Goal: Information Seeking & Learning: Check status

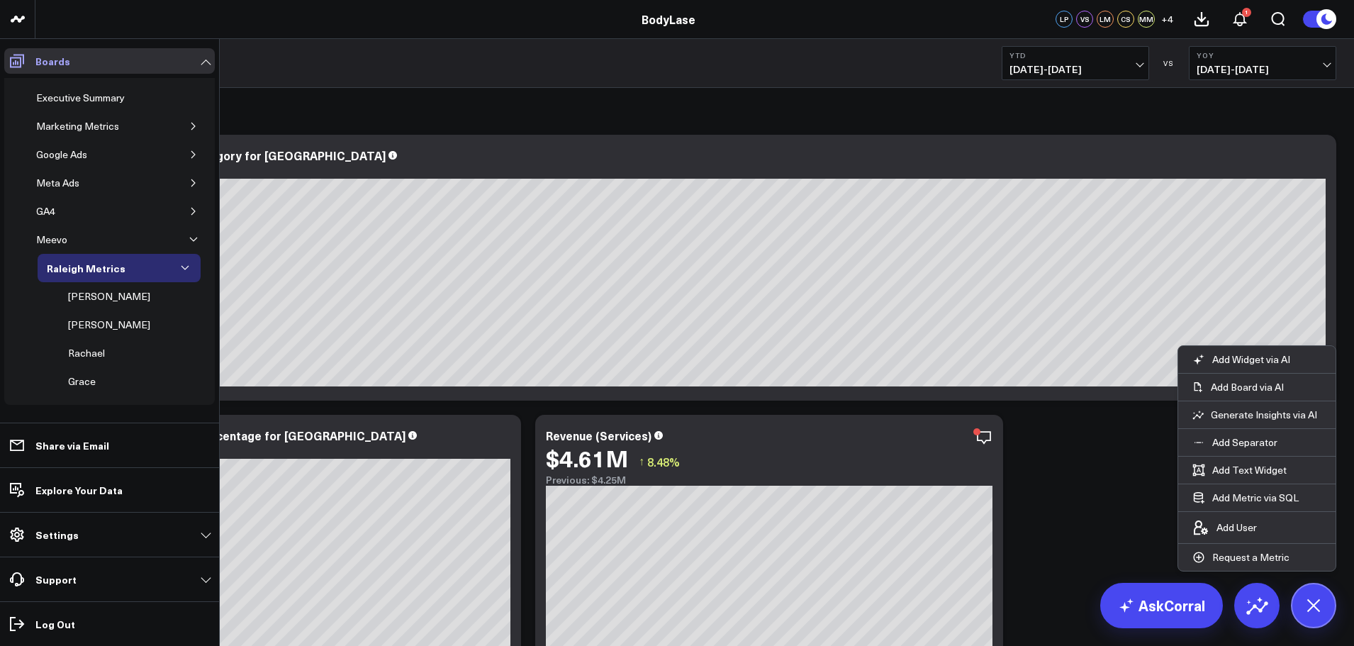
scroll to position [808, 0]
click at [60, 155] on div "Google Ads" at bounding box center [62, 154] width 58 height 17
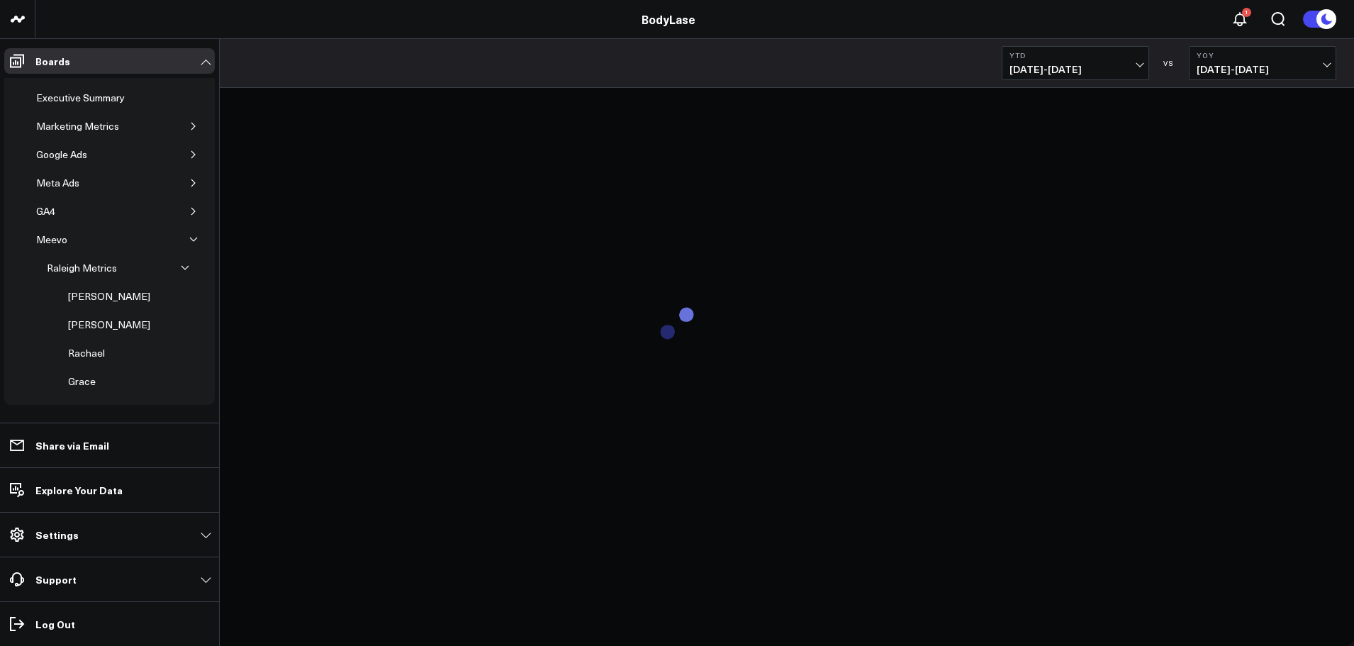
click at [1098, 64] on span "[DATE] - [DATE]" at bounding box center [1075, 69] width 132 height 11
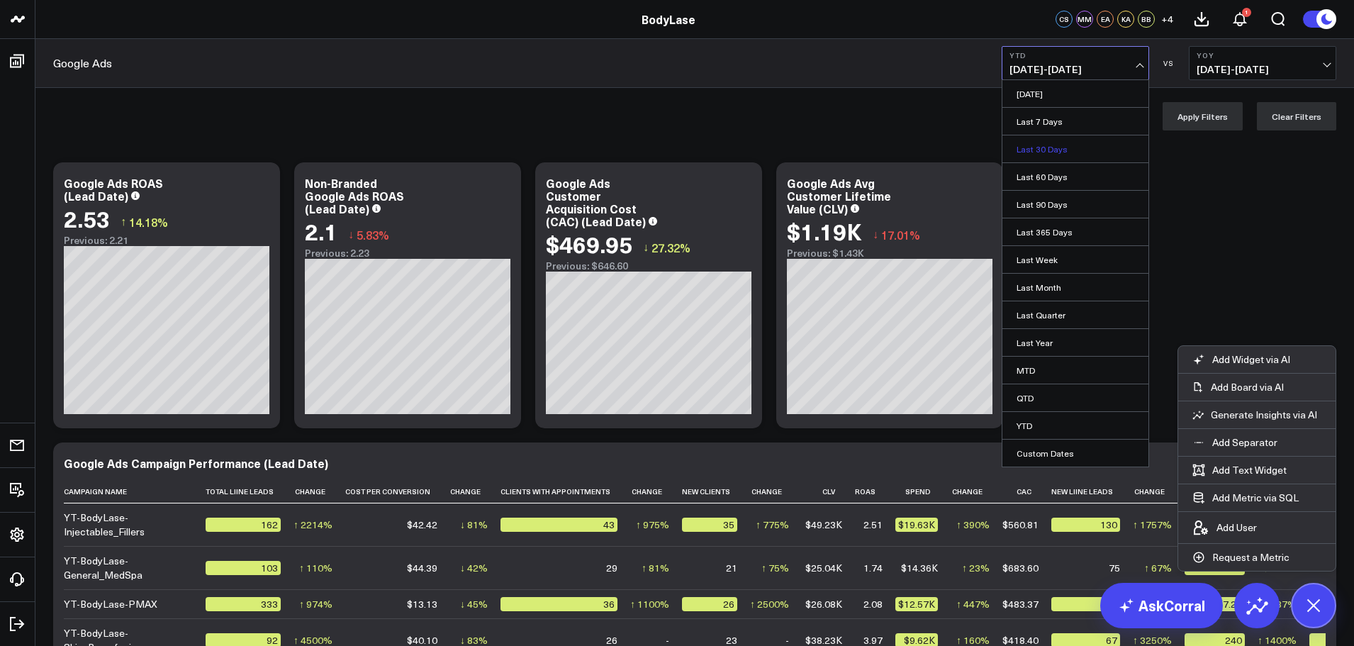
click at [1061, 153] on link "Last 30 Days" at bounding box center [1075, 148] width 146 height 27
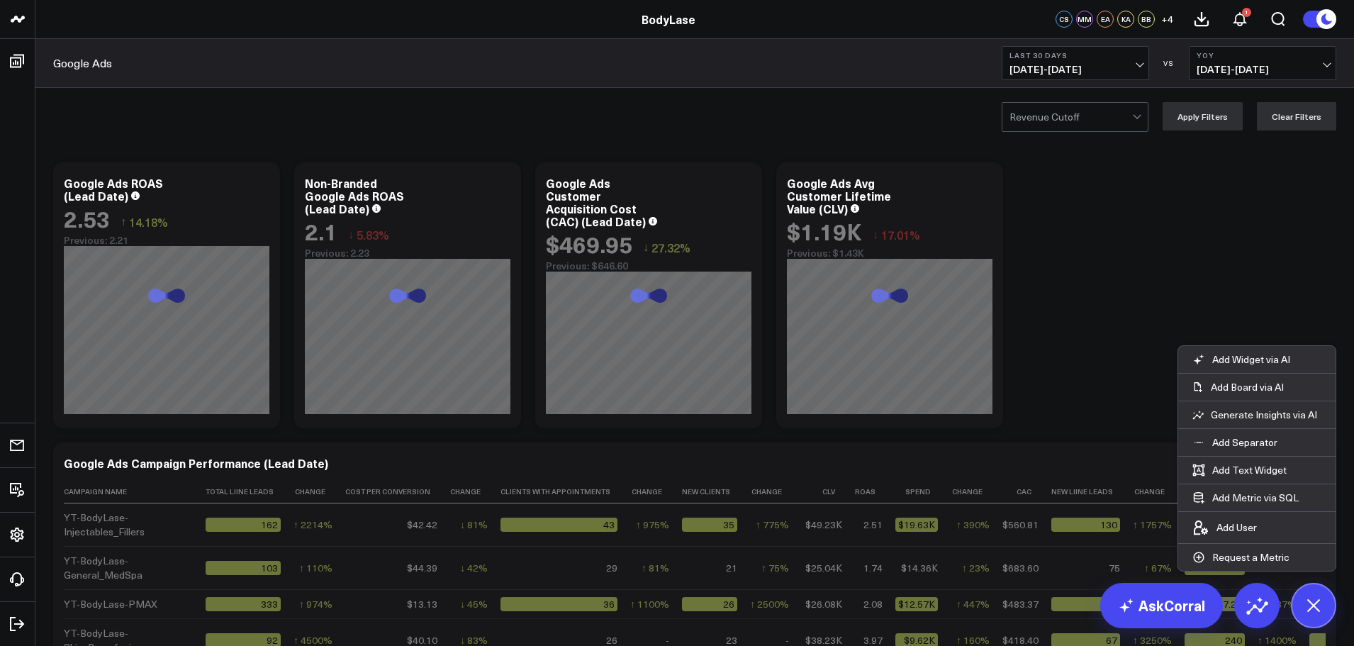
click at [1097, 56] on b "Last 30 Days" at bounding box center [1075, 55] width 132 height 9
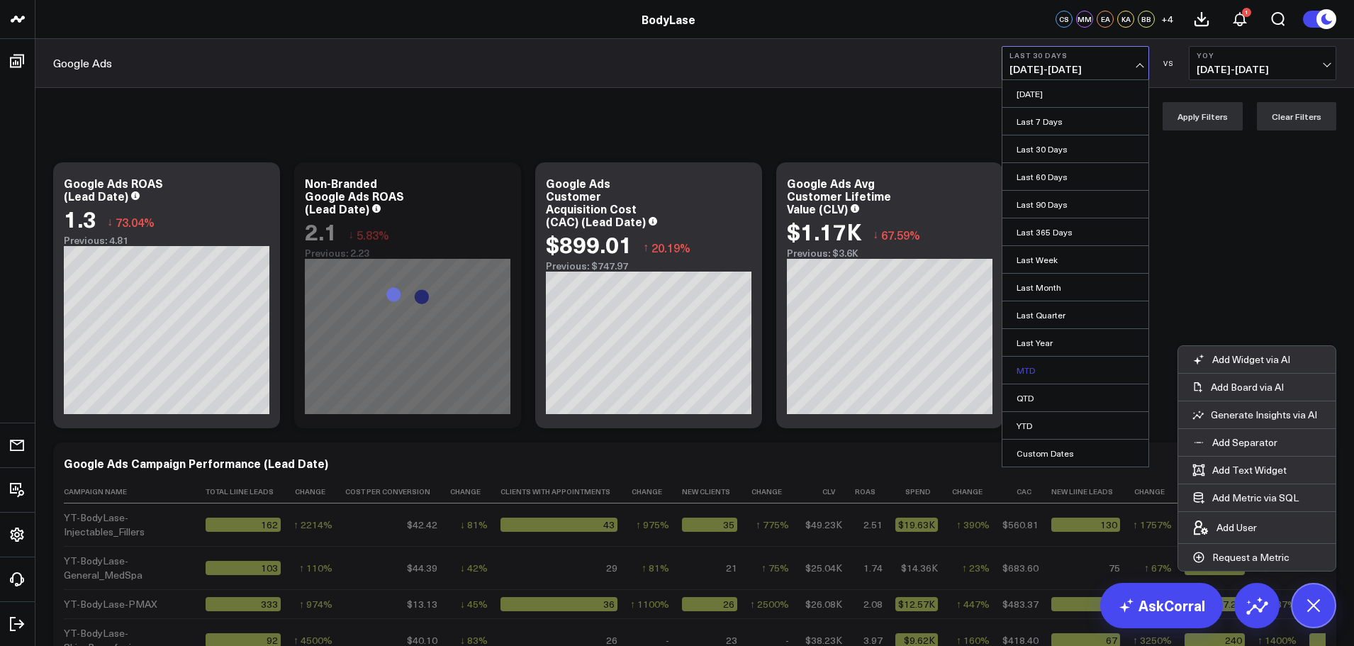
click at [1039, 366] on link "MTD" at bounding box center [1075, 370] width 146 height 27
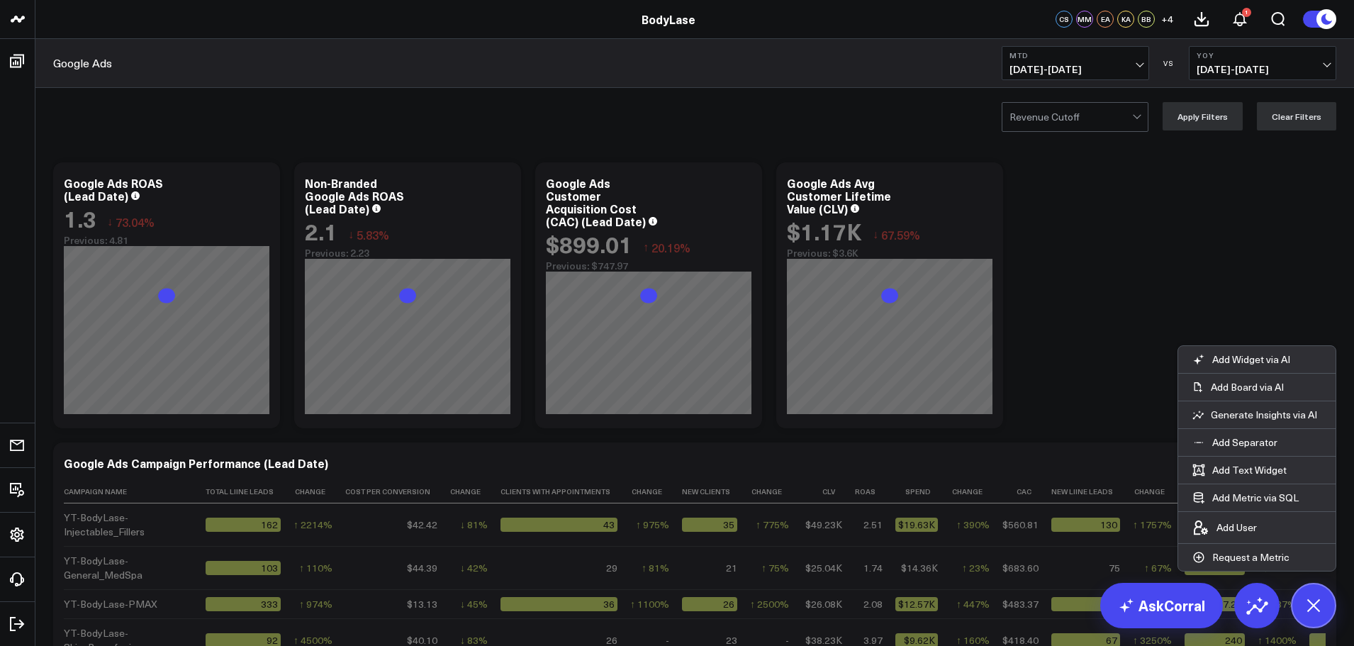
click at [1308, 605] on icon at bounding box center [1313, 605] width 32 height 32
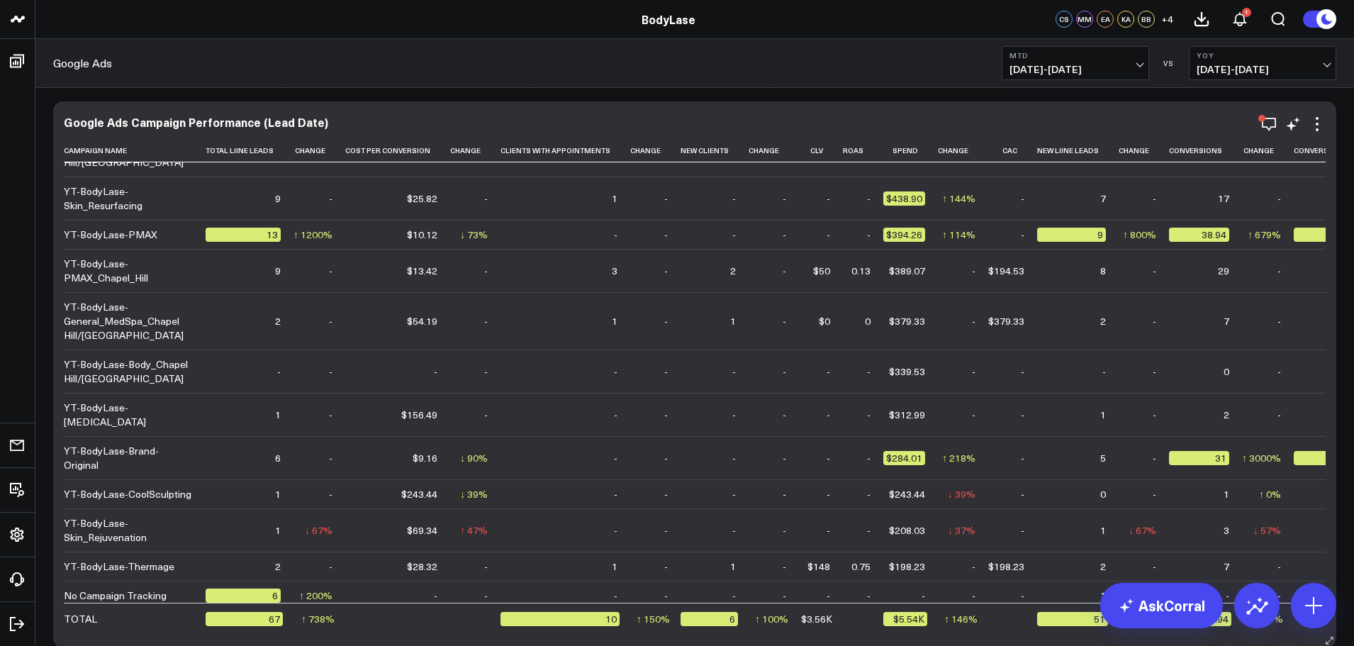
scroll to position [354, 0]
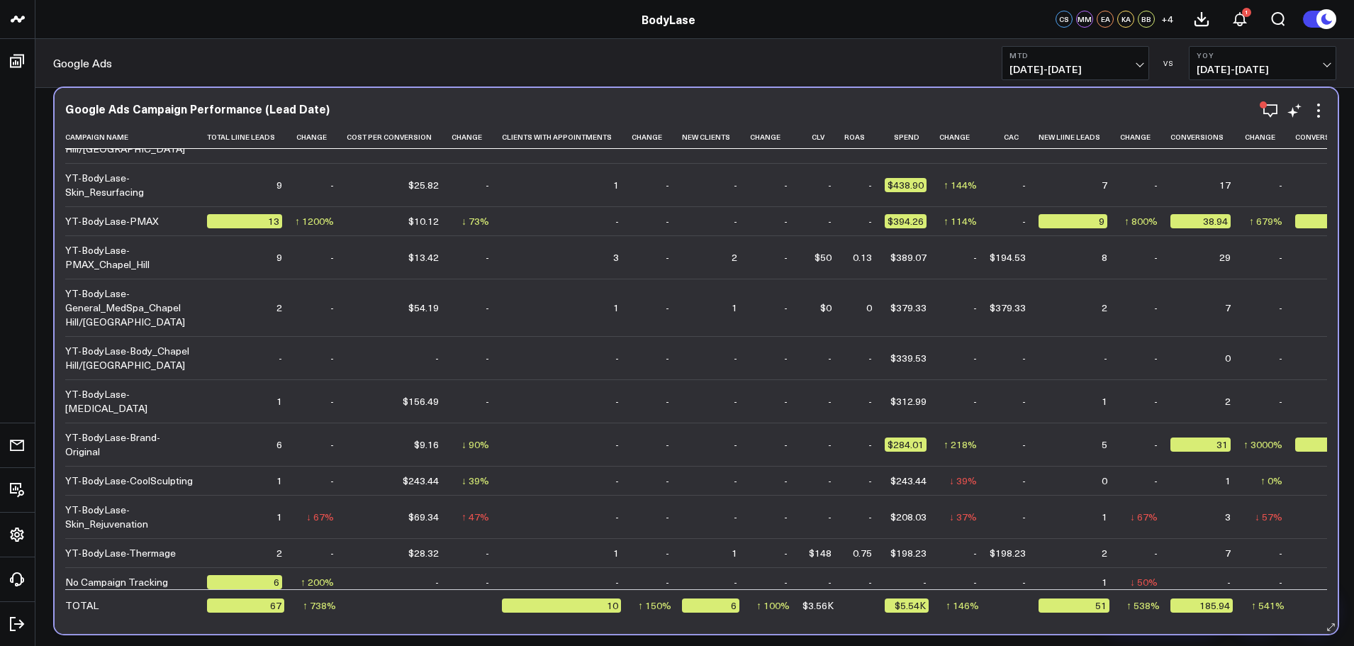
click at [785, 623] on div "Google Ads Campaign Performance (Lead Date) Campaign Name Total Liine Leads Cha…" at bounding box center [696, 361] width 1283 height 546
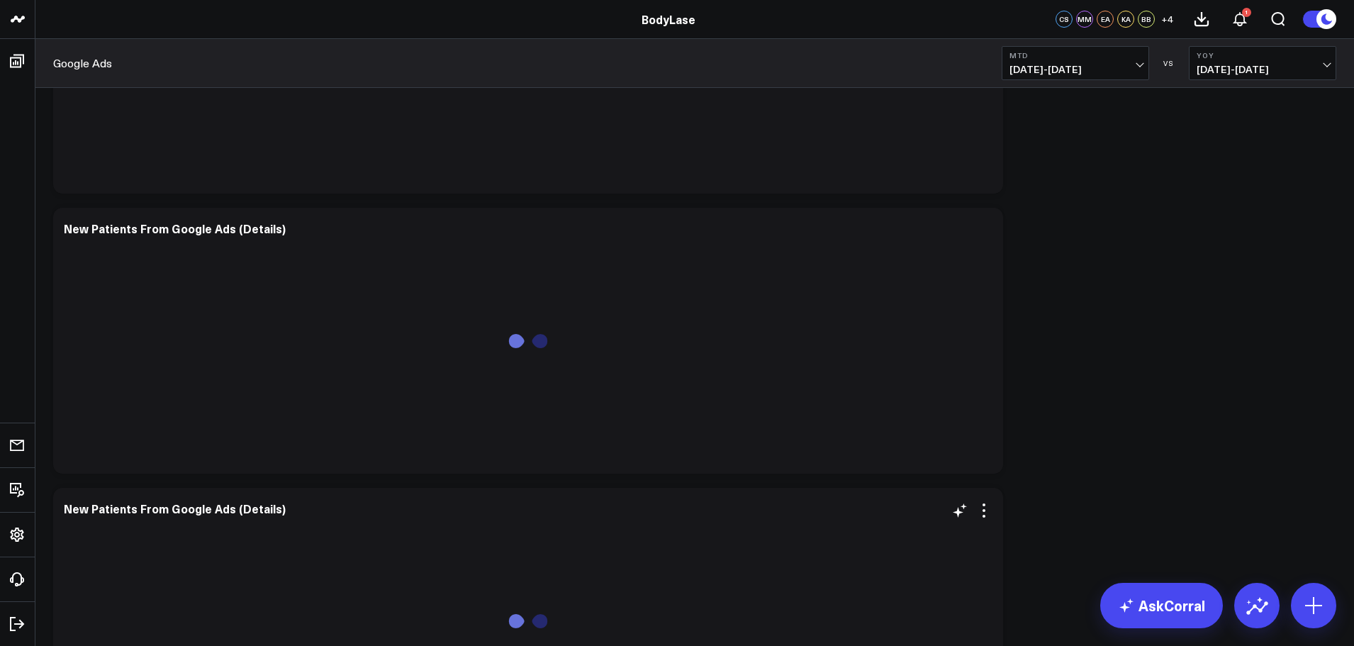
scroll to position [3912, 0]
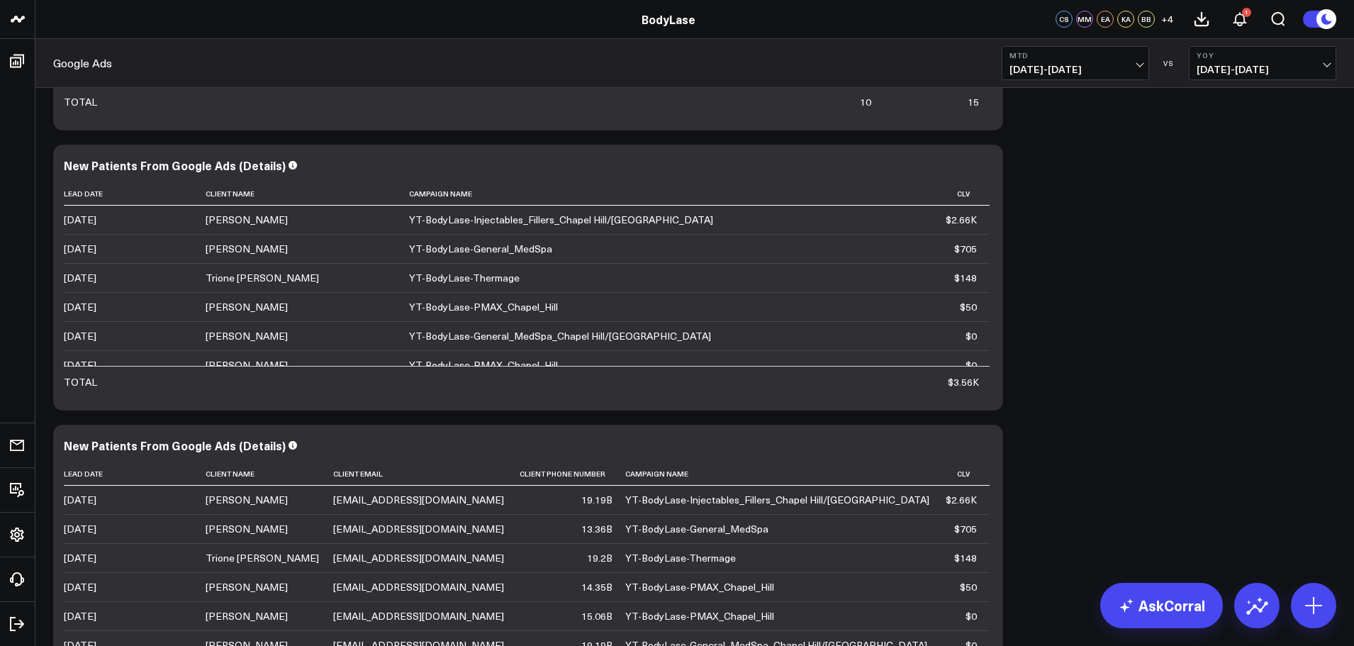
scroll to position [3983, 0]
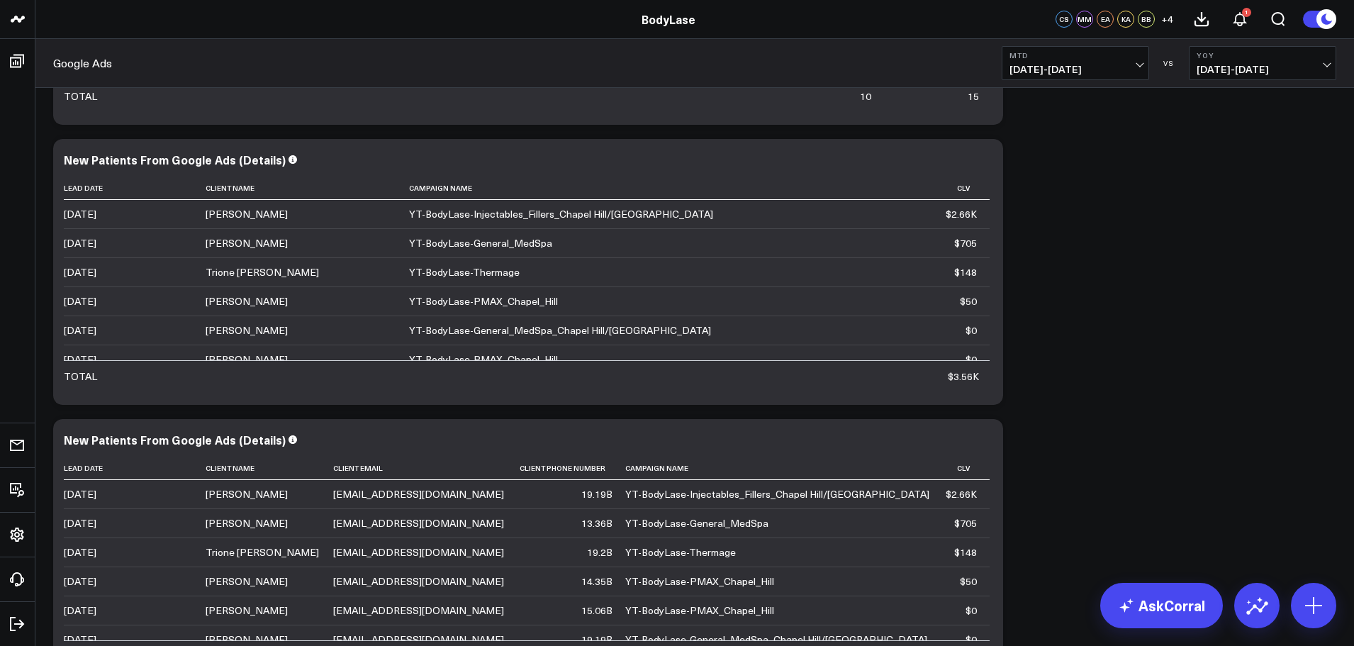
click at [1090, 67] on span "[DATE] - [DATE]" at bounding box center [1075, 69] width 132 height 11
click at [1038, 148] on link "Last 30 Days" at bounding box center [1075, 148] width 146 height 27
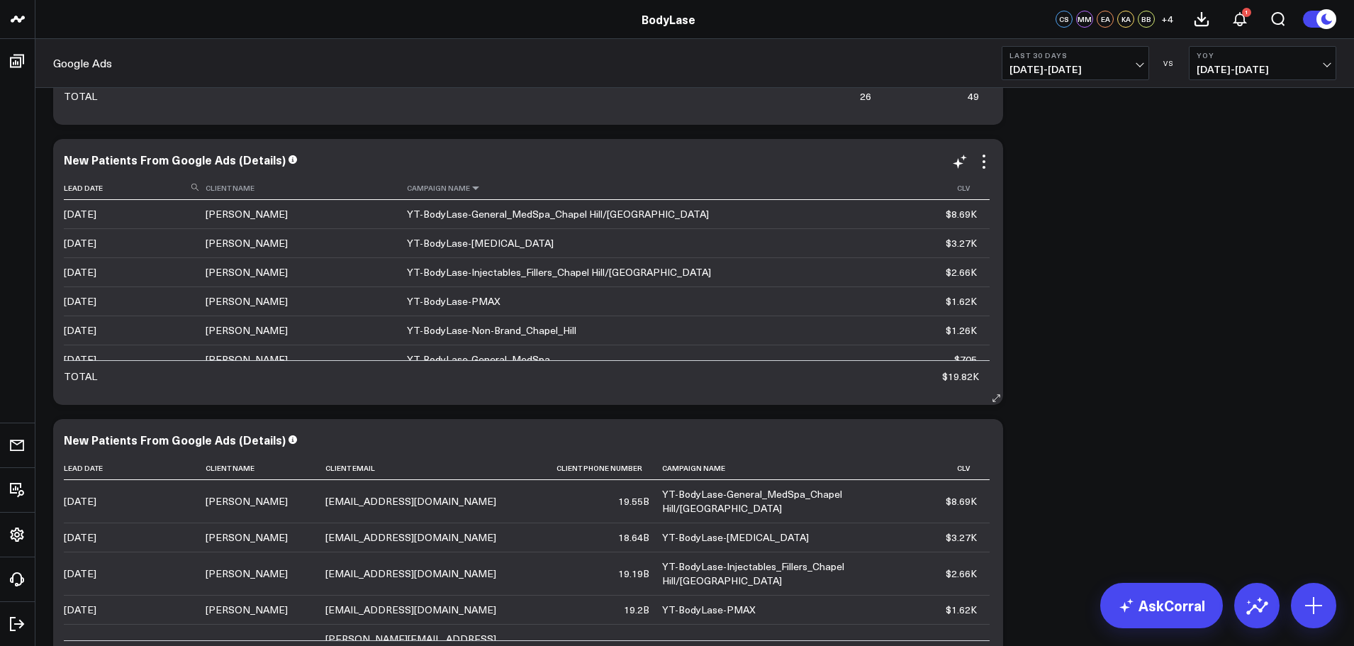
click at [481, 188] on icon at bounding box center [475, 188] width 11 height 9
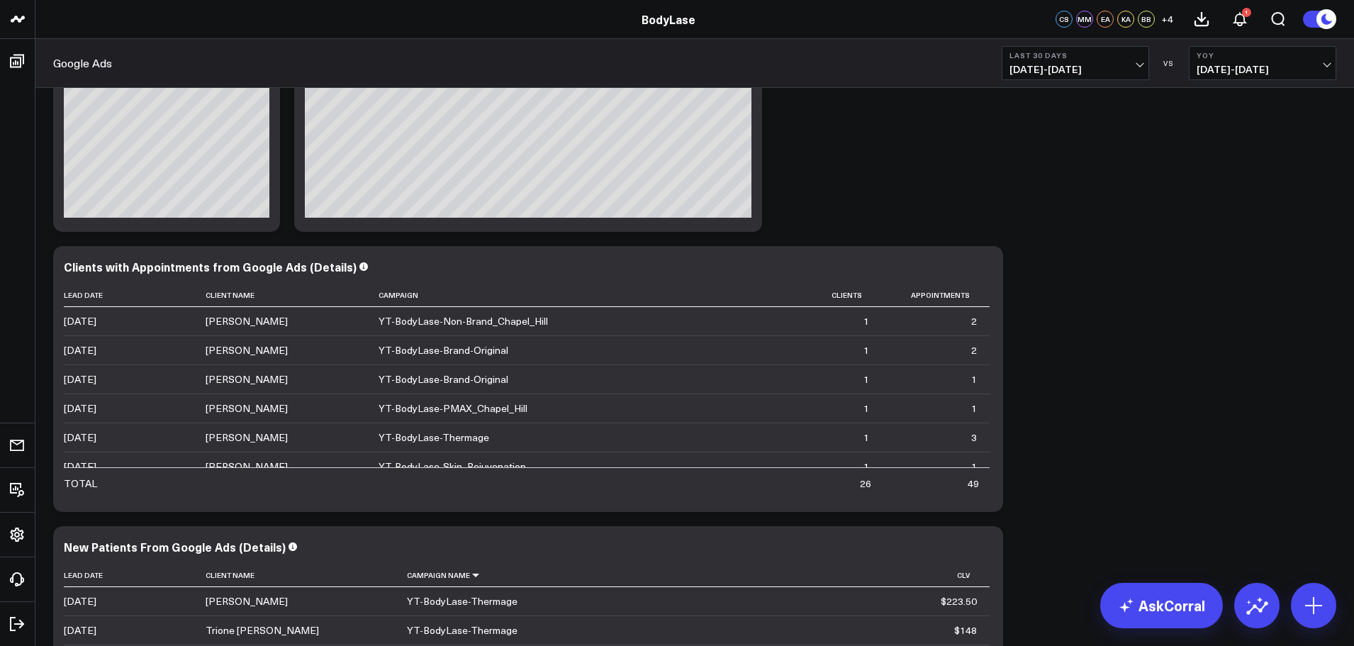
scroll to position [3479, 0]
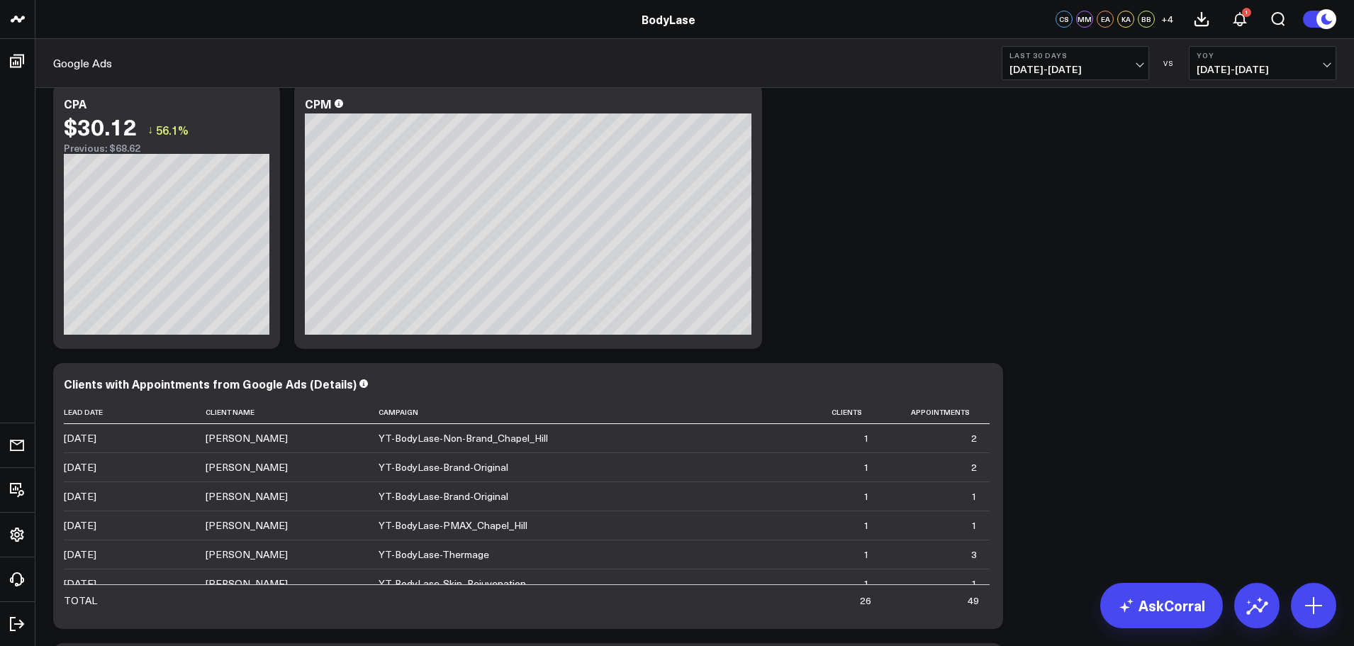
click at [1096, 67] on span "[DATE] - [DATE]" at bounding box center [1075, 69] width 132 height 11
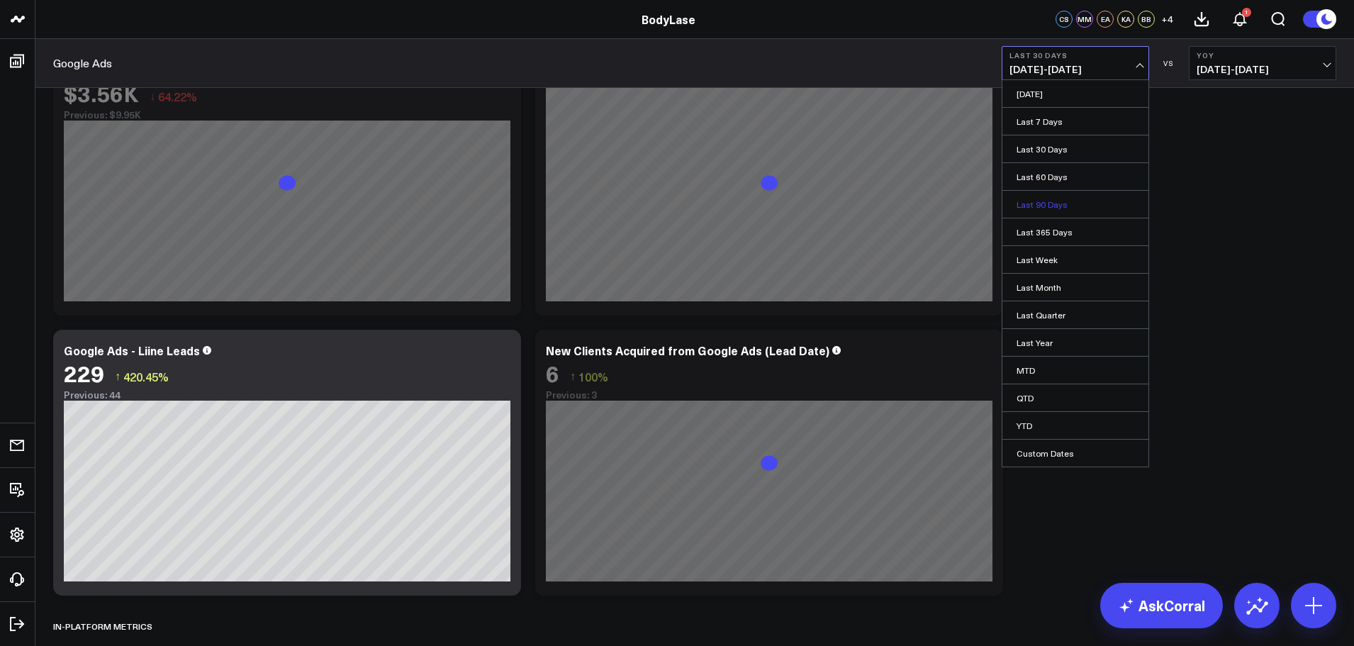
click at [1048, 202] on link "Last 90 Days" at bounding box center [1075, 204] width 146 height 27
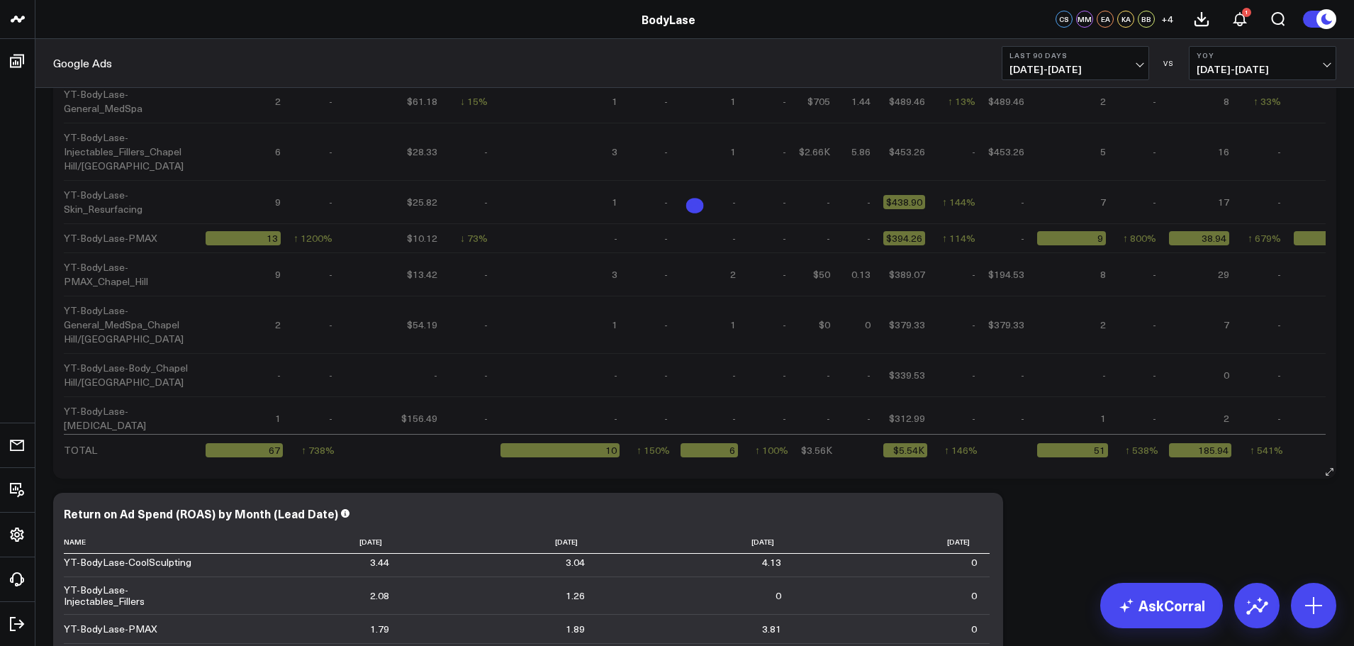
scroll to position [155, 0]
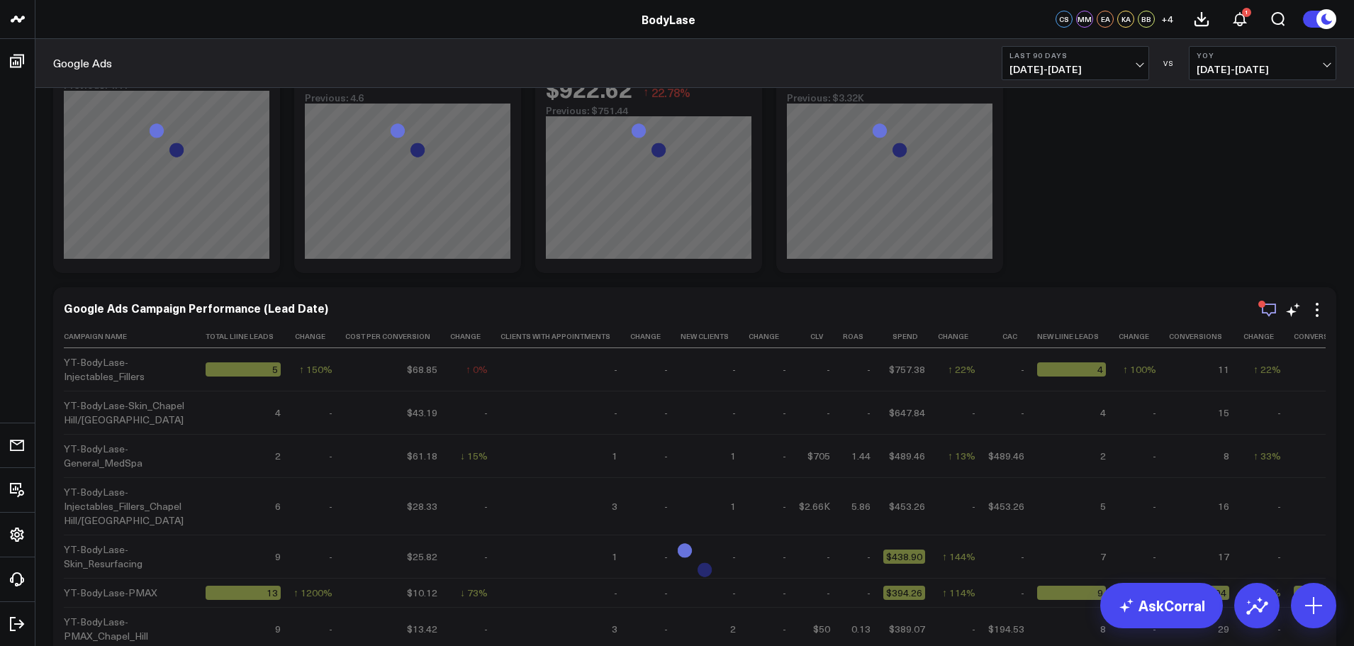
click at [1271, 310] on icon "button" at bounding box center [1268, 309] width 17 height 17
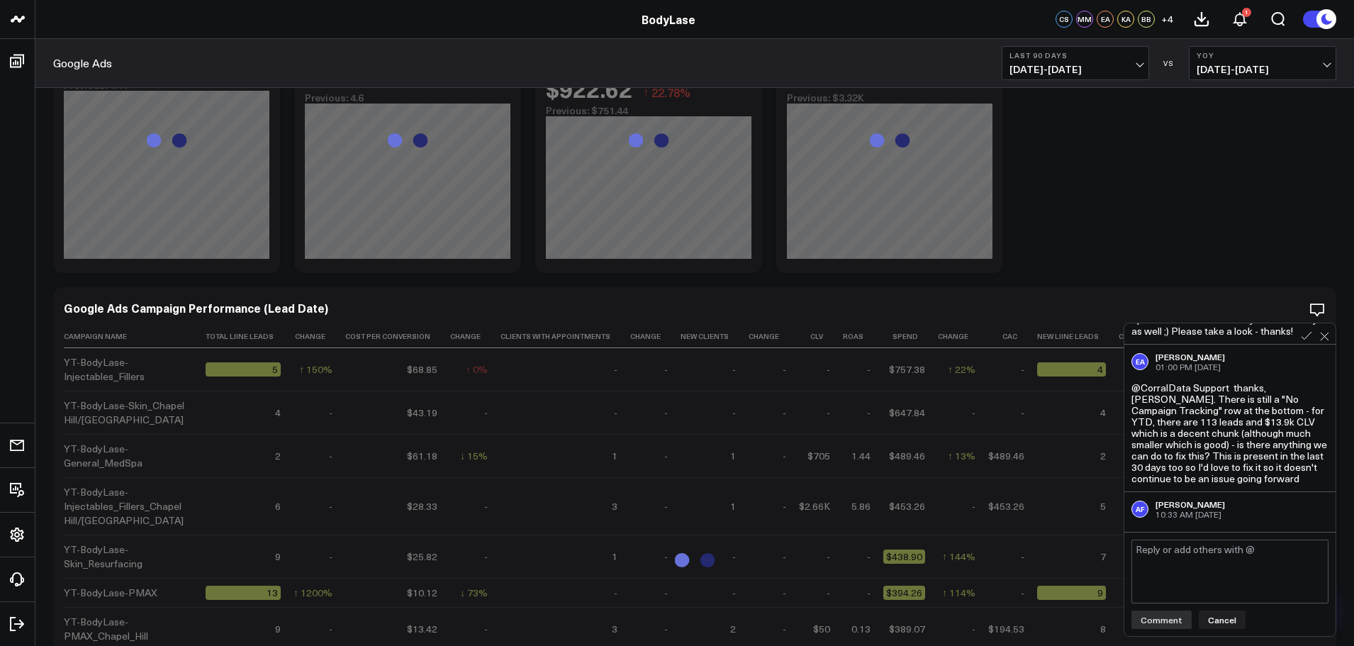
scroll to position [551, 0]
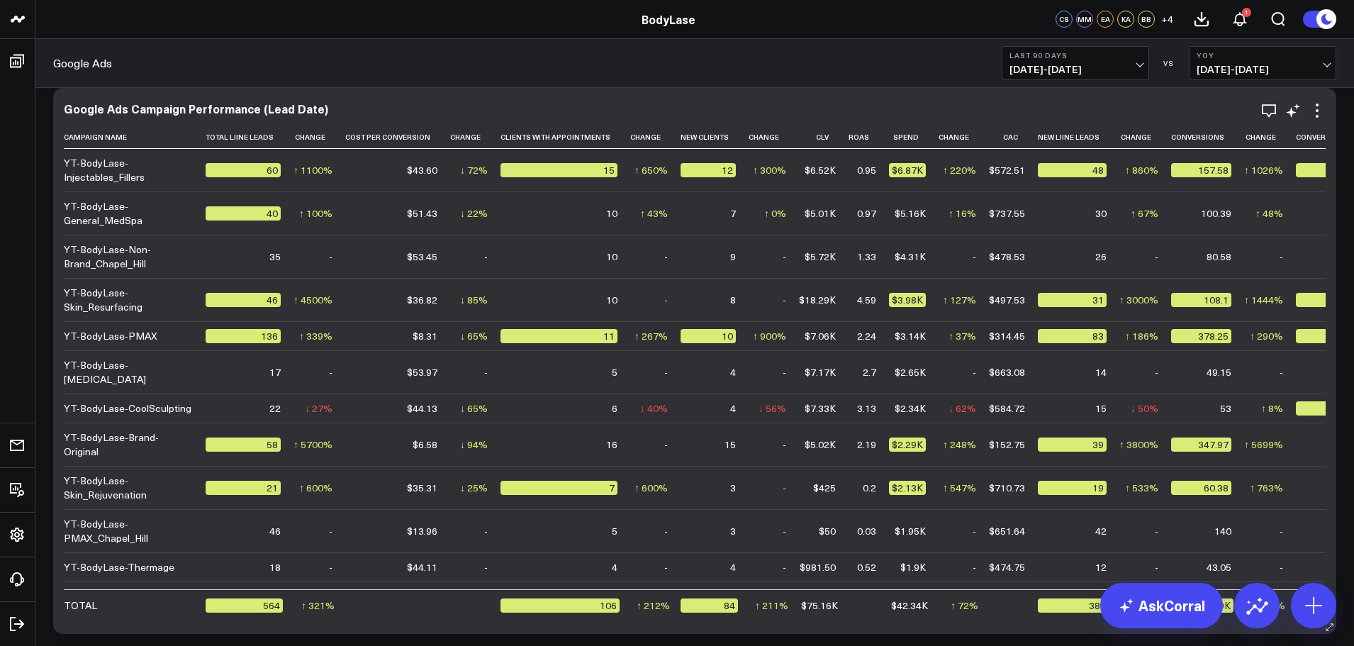
scroll to position [71, 0]
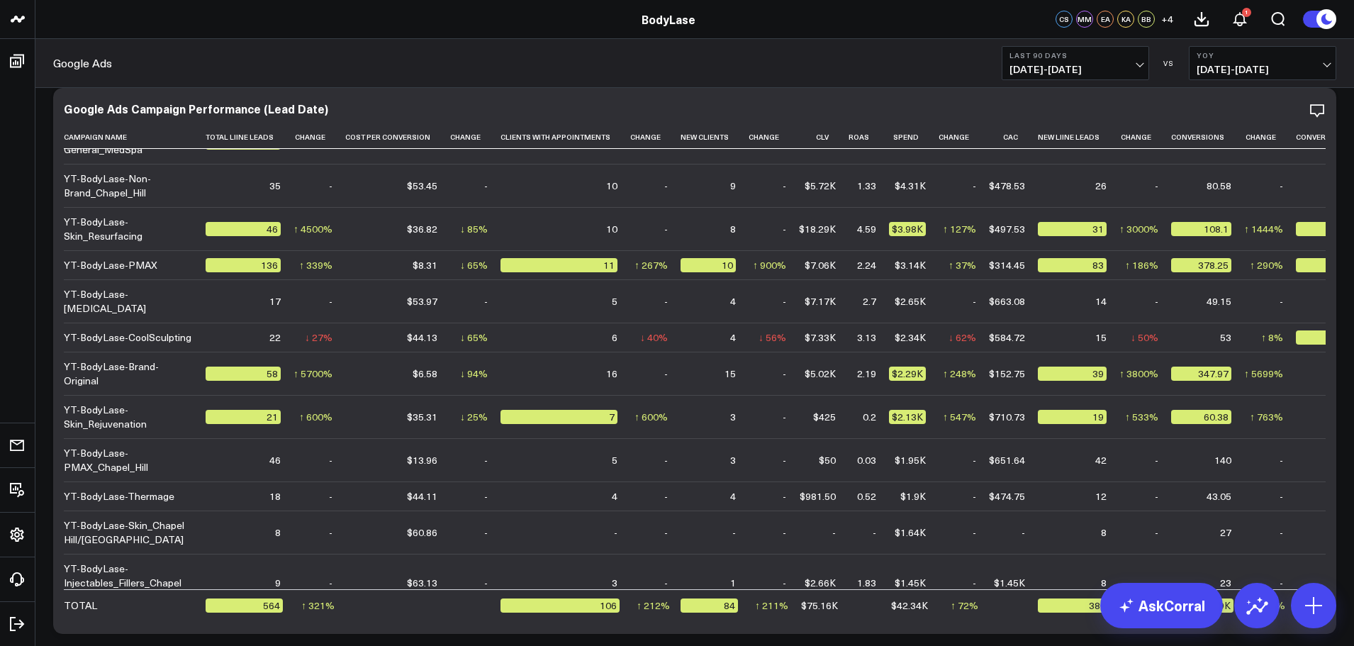
click at [1102, 50] on button "Last 90 Days [DATE] - [DATE]" at bounding box center [1074, 63] width 147 height 34
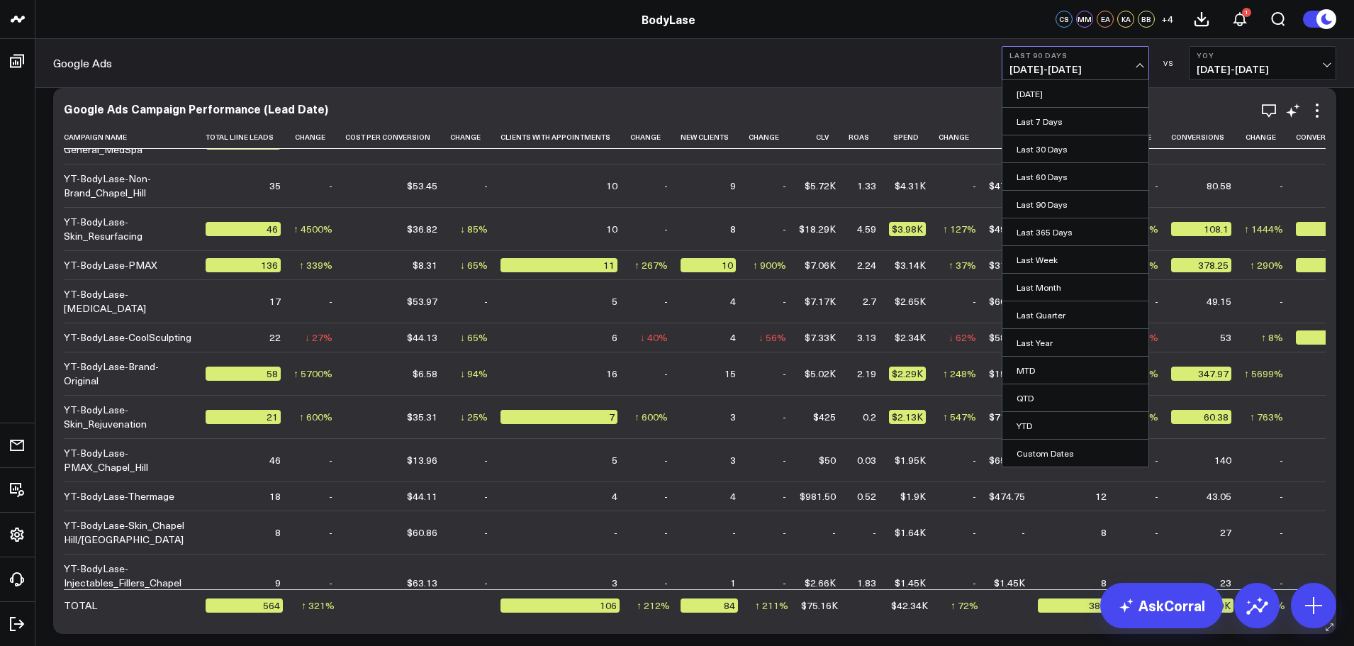
click at [1041, 153] on link "Last 30 Days" at bounding box center [1075, 148] width 146 height 27
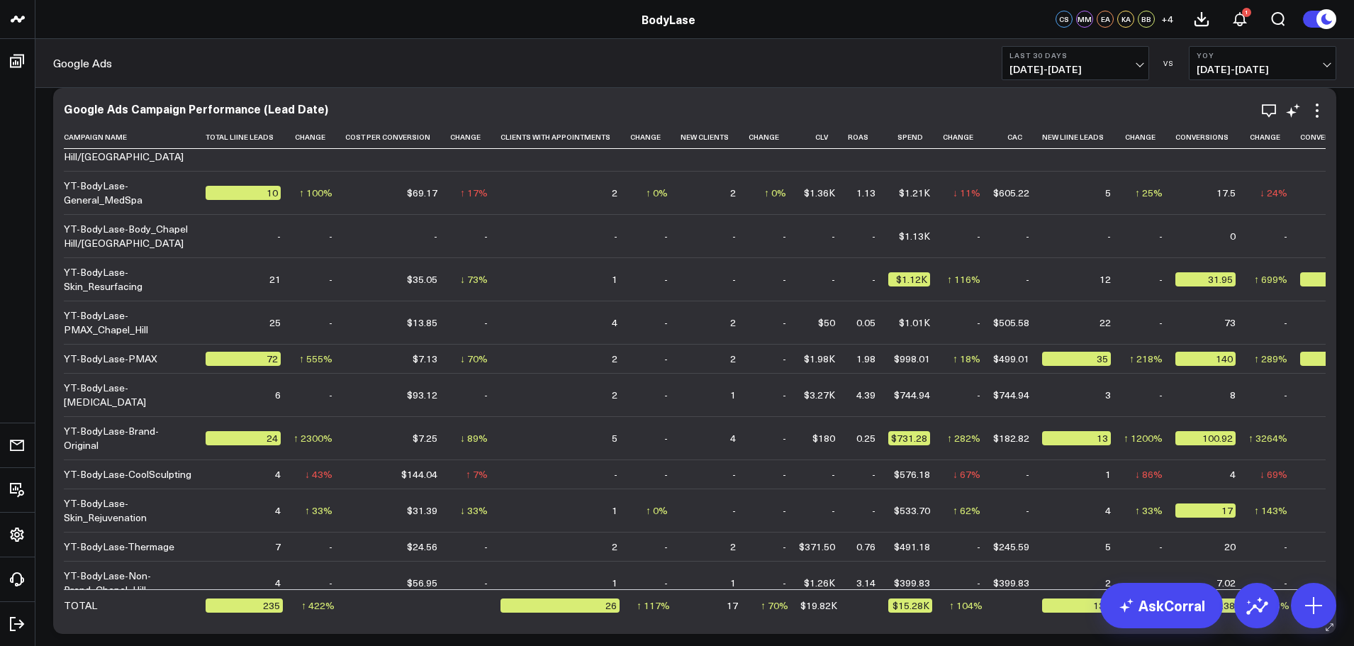
scroll to position [213, 0]
